Goal: Task Accomplishment & Management: Manage account settings

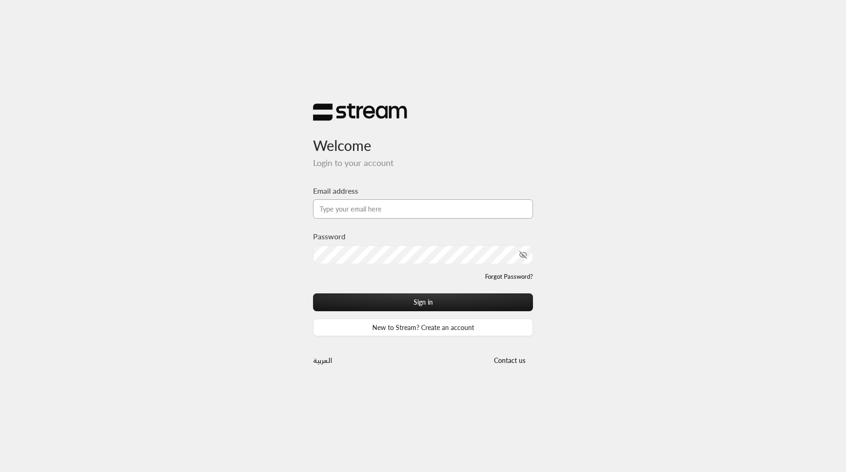
type input "[EMAIL_ADDRESS][DOMAIN_NAME]"
click at [313, 293] on button "Sign in" at bounding box center [423, 301] width 220 height 17
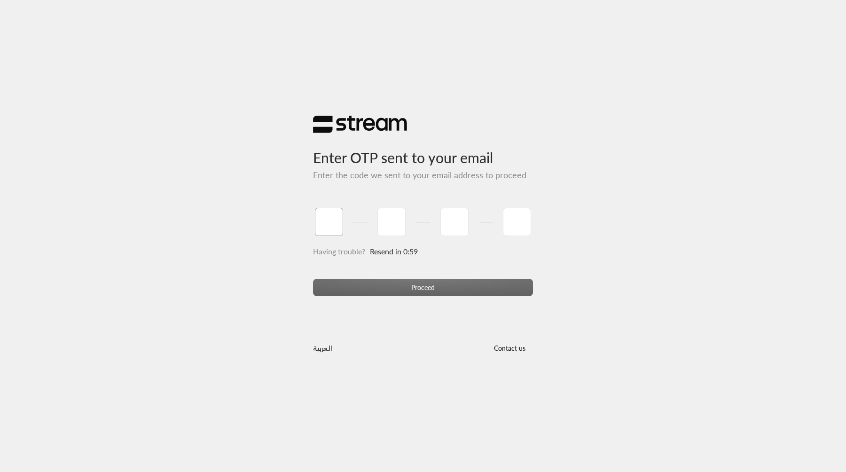
click at [327, 233] on input "tel" at bounding box center [329, 222] width 28 height 28
type input "1"
type input "2"
type input "3"
type input "4"
